Goal: Task Accomplishment & Management: Complete application form

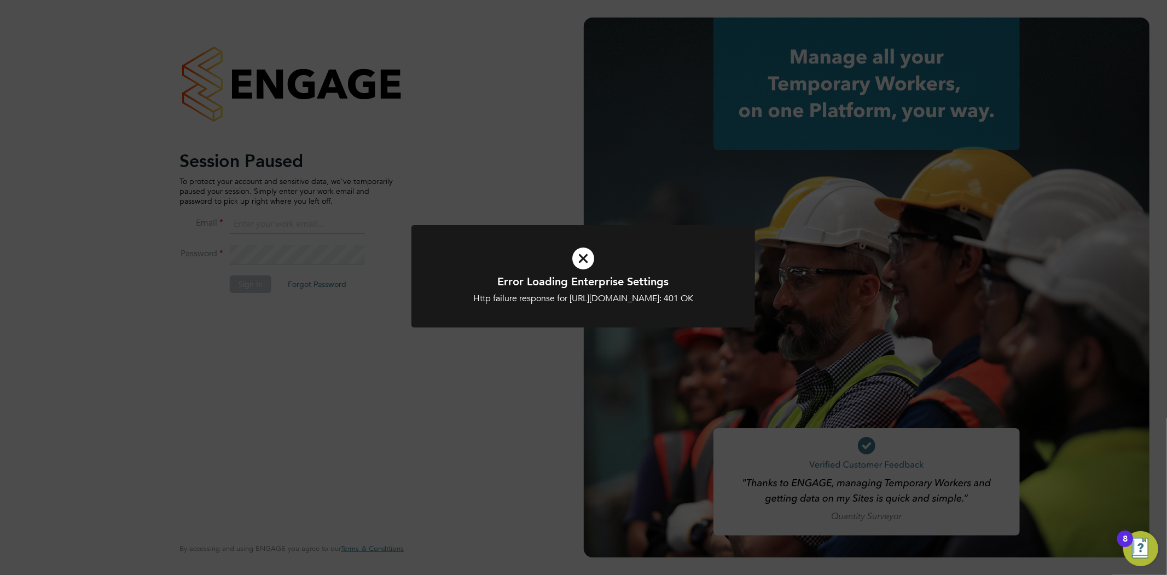
type input "info@cbwstaffingsolutions.com"
drag, startPoint x: 477, startPoint y: 325, endPoint x: 447, endPoint y: 325, distance: 30.7
click at [475, 304] on div "Http failure response for https://cbwstaffingsolutions.app.engagetech.net/app/b…" at bounding box center [583, 298] width 285 height 11
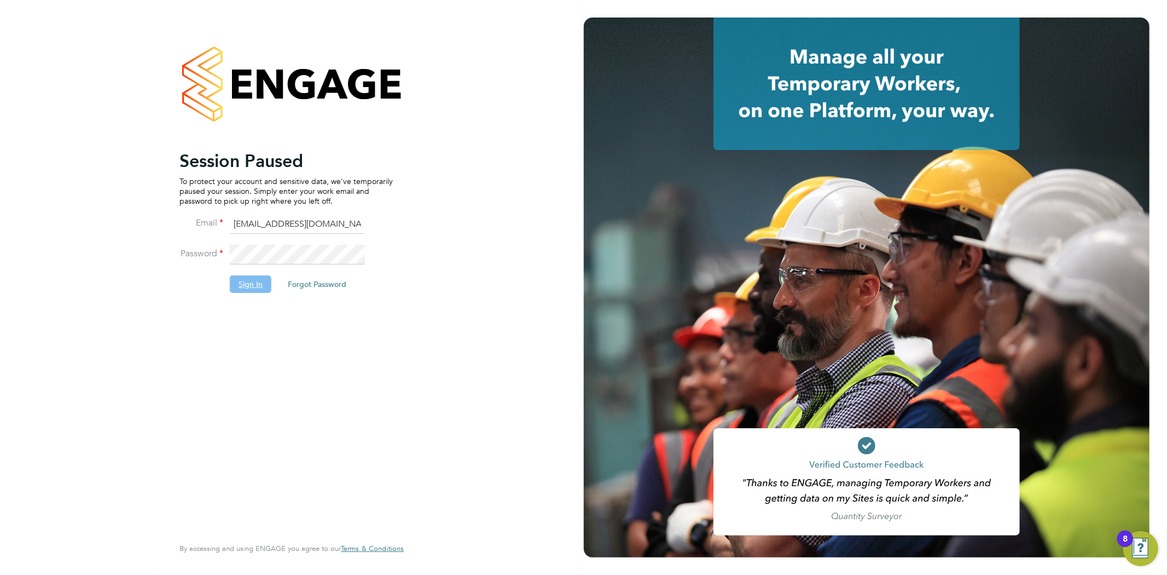
click at [242, 282] on button "Sign In" at bounding box center [251, 284] width 42 height 18
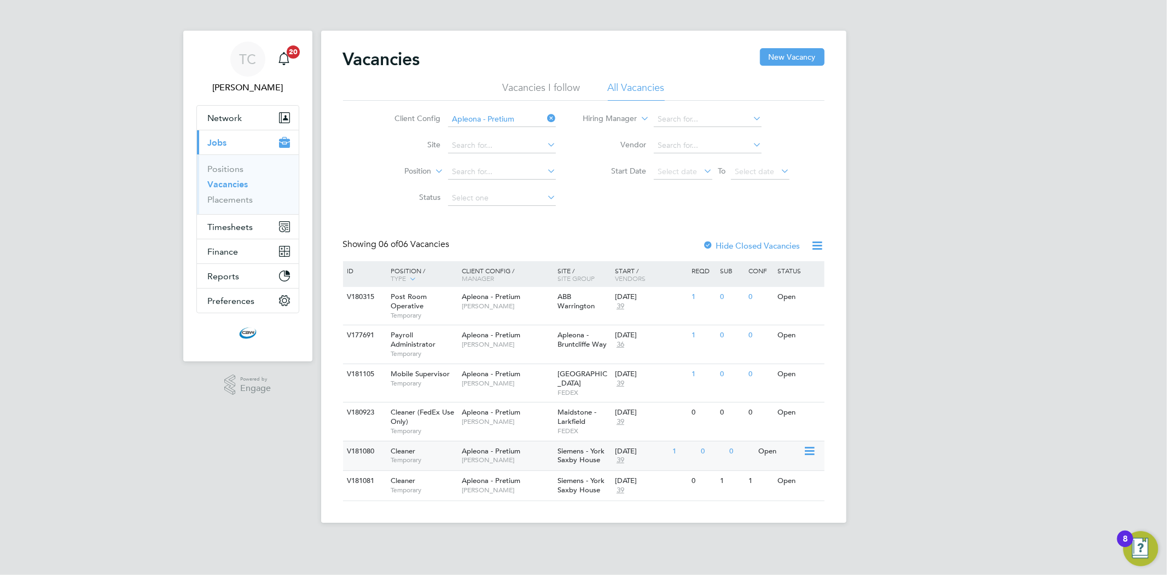
click at [439, 446] on div "Cleaner Temporary" at bounding box center [421, 455] width 77 height 28
click at [496, 373] on span "Apleona - Pretium" at bounding box center [491, 373] width 59 height 9
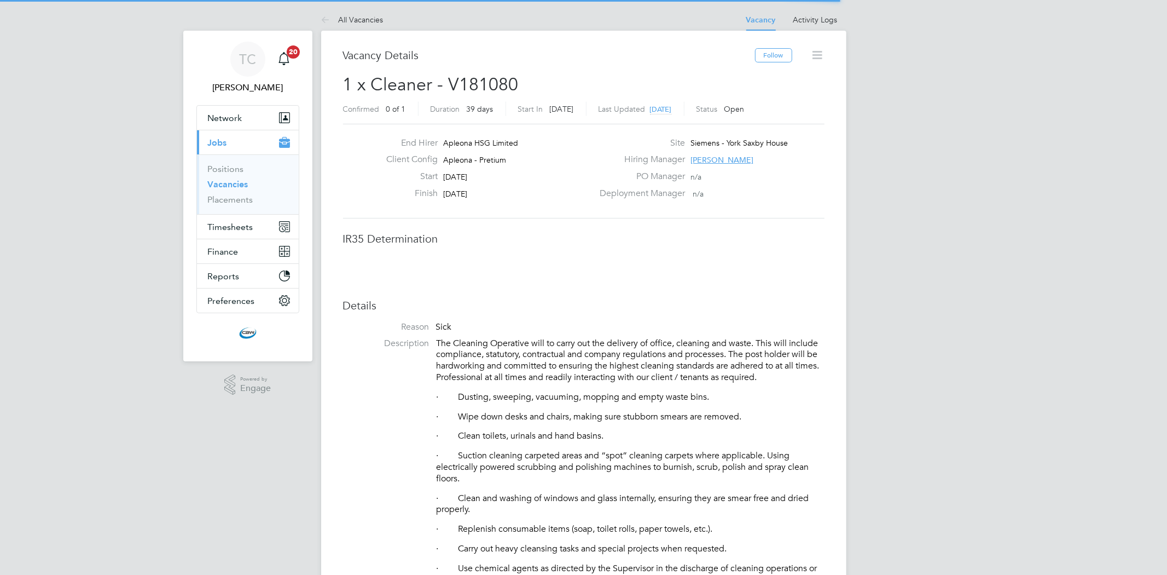
scroll to position [32, 77]
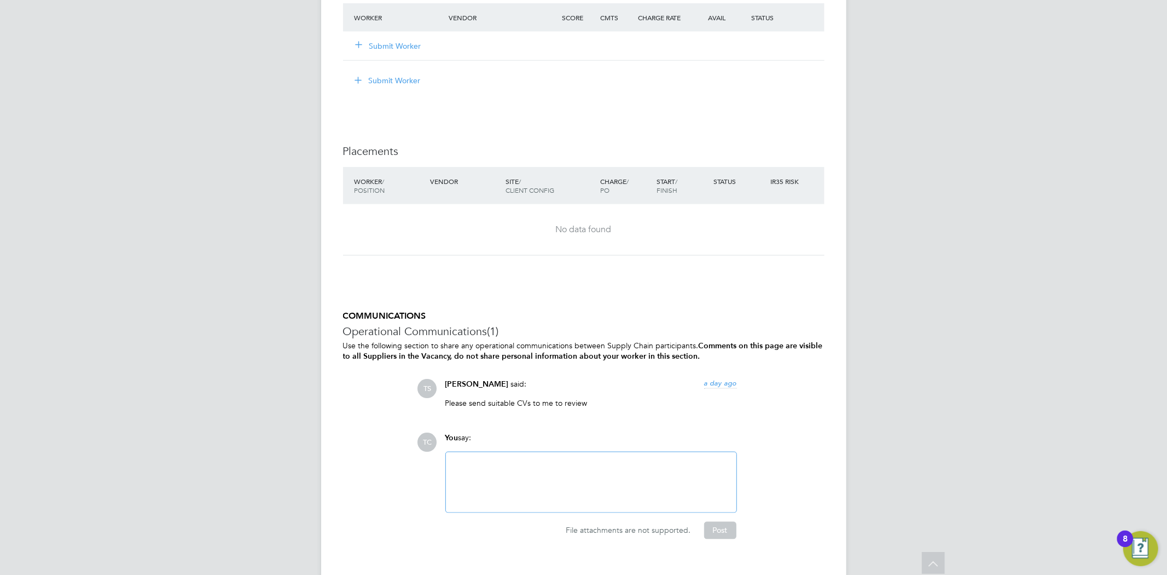
scroll to position [1303, 0]
